Goal: Navigation & Orientation: Find specific page/section

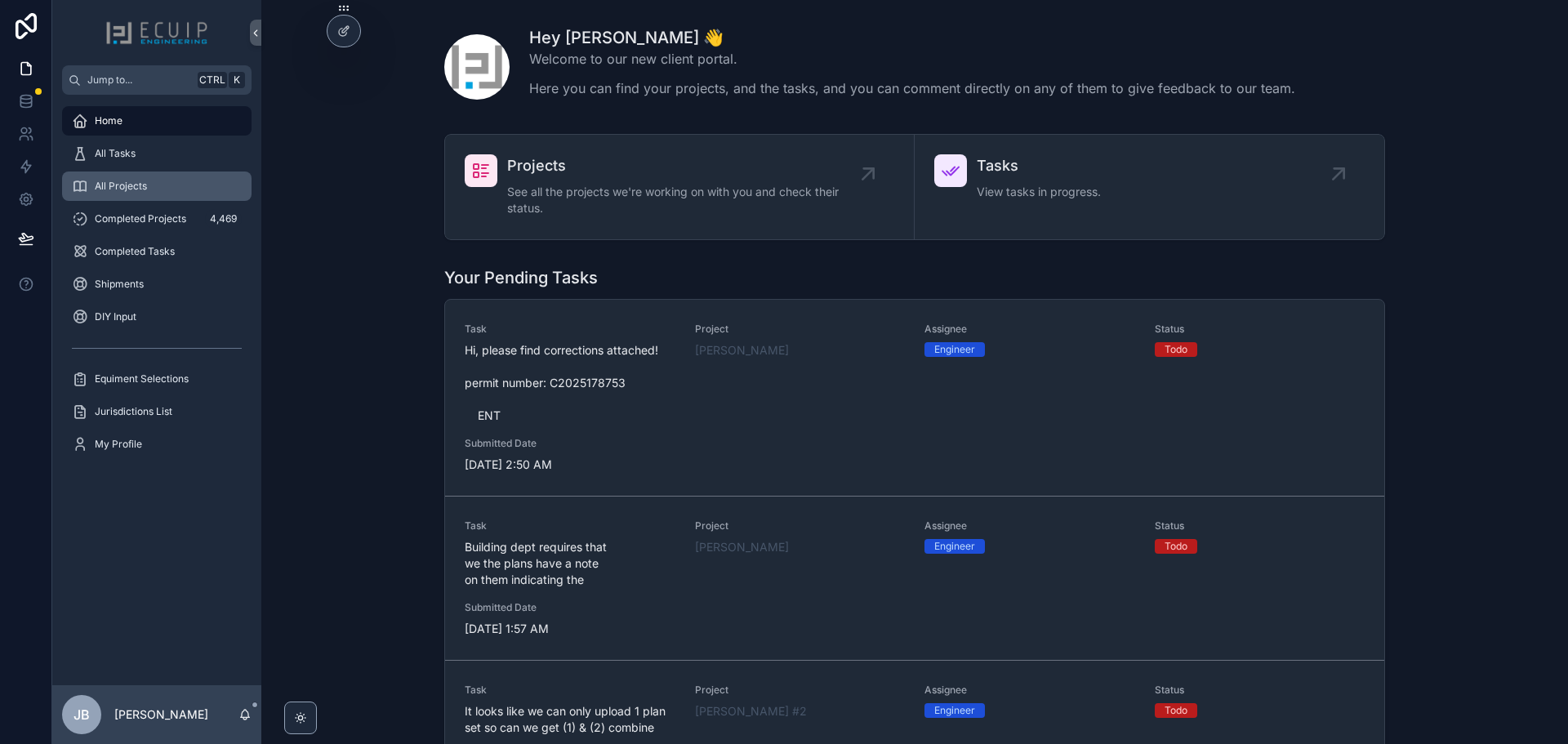
click at [139, 184] on span "All Projects" at bounding box center [120, 186] width 52 height 13
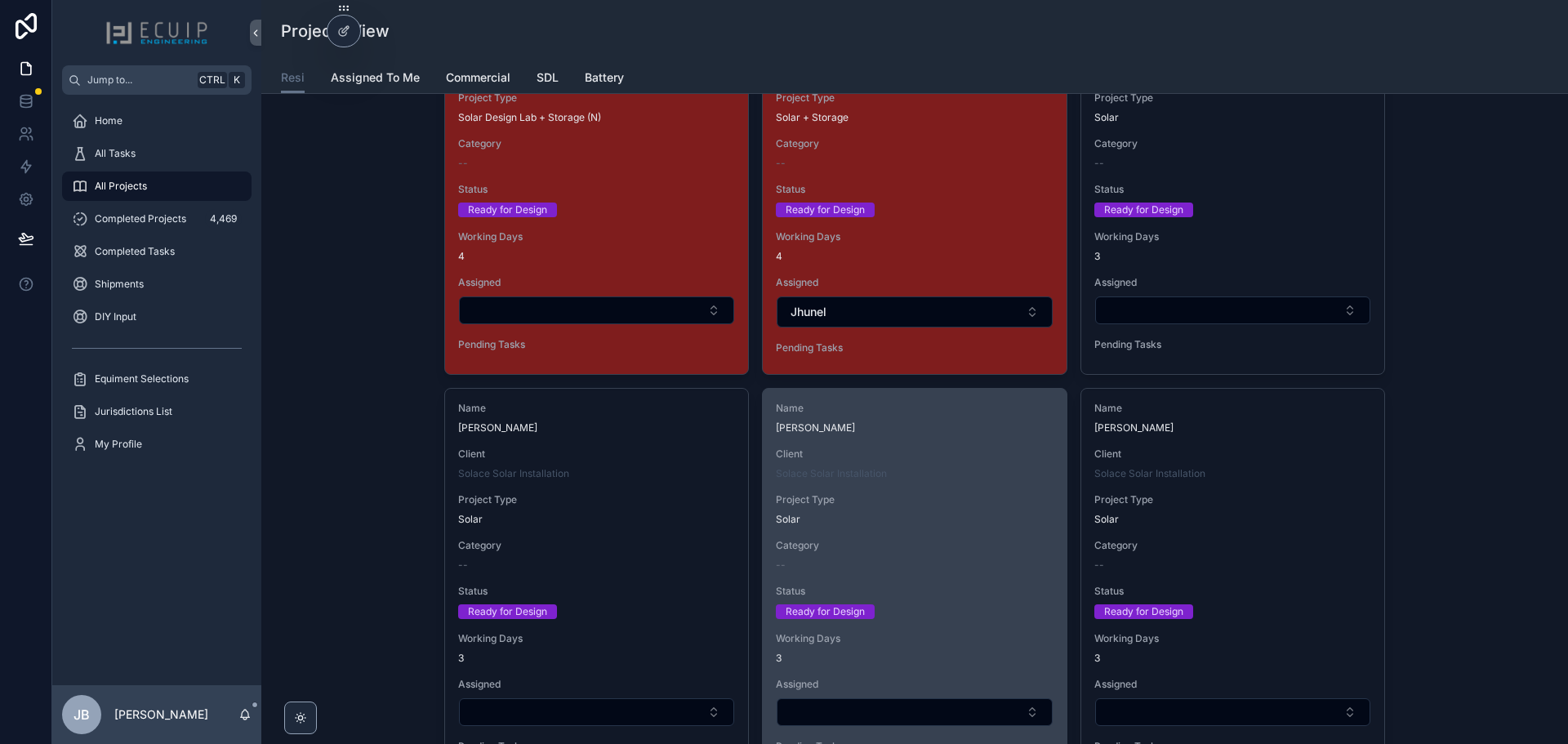
scroll to position [2531, 0]
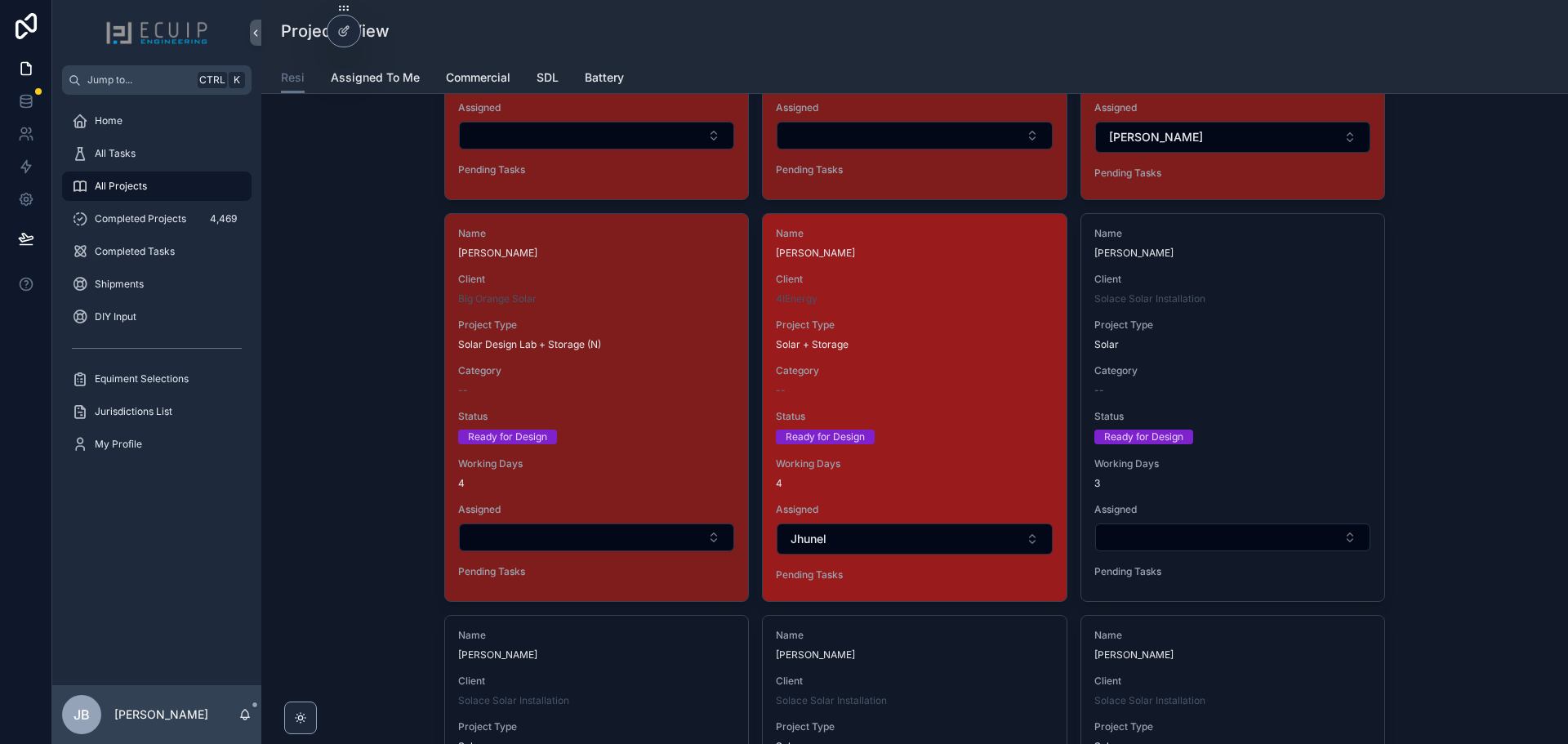
click at [895, 435] on div "Ready for Design" at bounding box center [914, 437] width 277 height 15
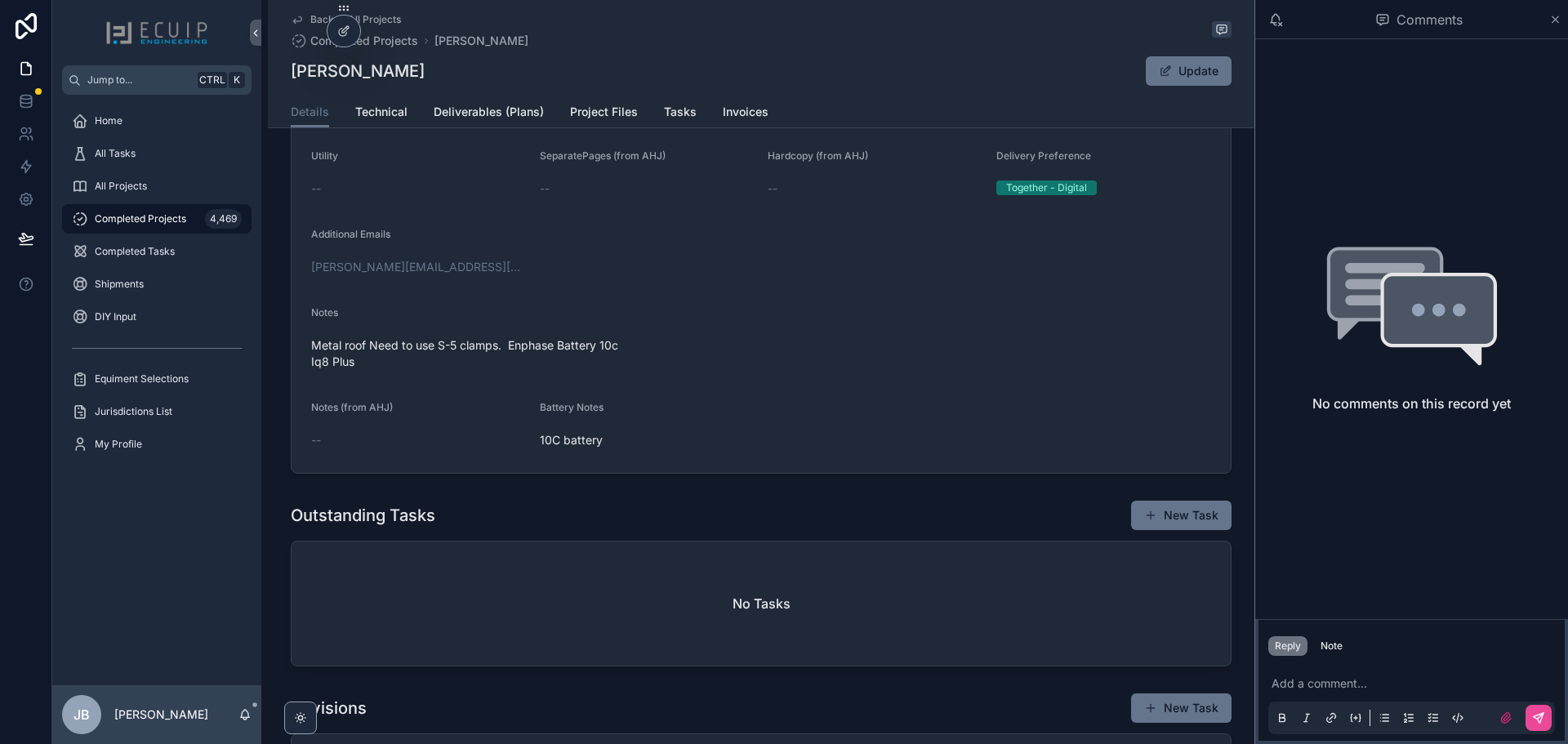
scroll to position [490, 0]
click at [373, 113] on span "Technical" at bounding box center [381, 112] width 52 height 16
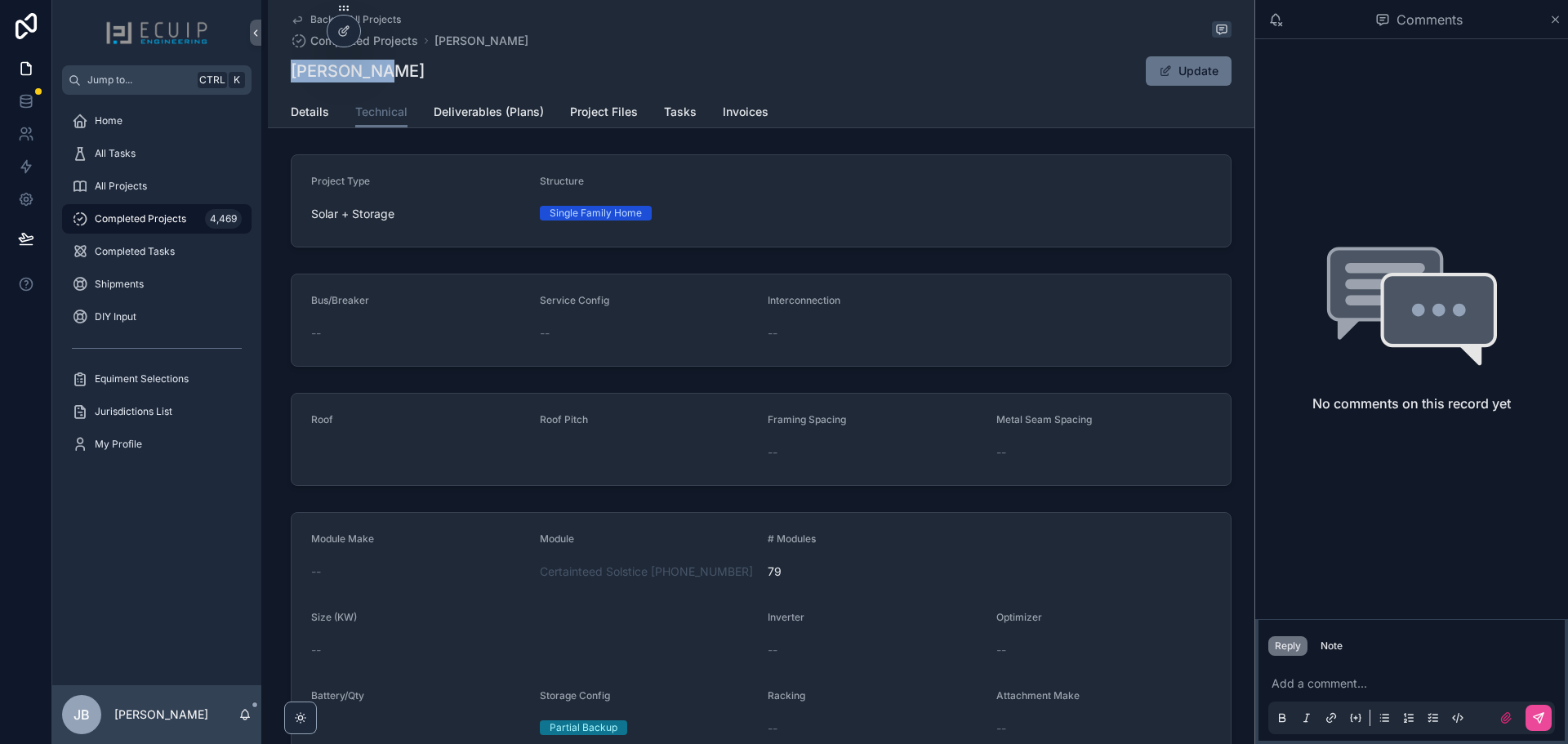
drag, startPoint x: 393, startPoint y: 79, endPoint x: 280, endPoint y: 73, distance: 113.2
click at [280, 73] on div "Back to All Projects Completed Projects Mark Pedry Mark Pedry Update Technical …" at bounding box center [761, 64] width 987 height 128
copy h1 "Mark Pedry"
